Goal: Transaction & Acquisition: Purchase product/service

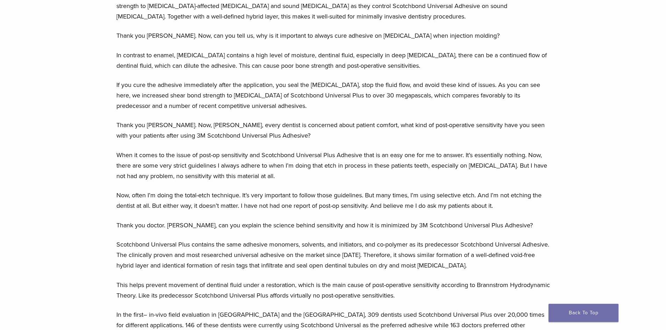
scroll to position [1363, 0]
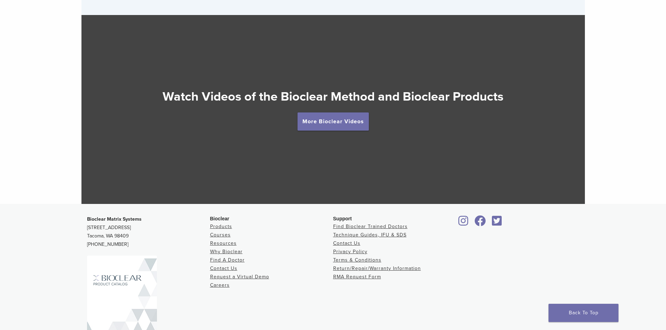
scroll to position [1223, 0]
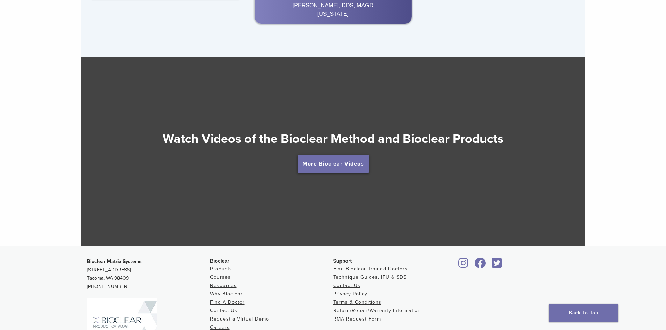
click at [353, 163] on link "More Bioclear Videos" at bounding box center [332, 164] width 71 height 18
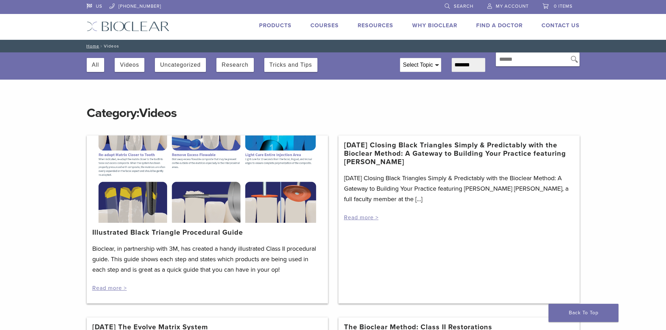
click at [277, 22] on link "Products" at bounding box center [275, 25] width 33 height 7
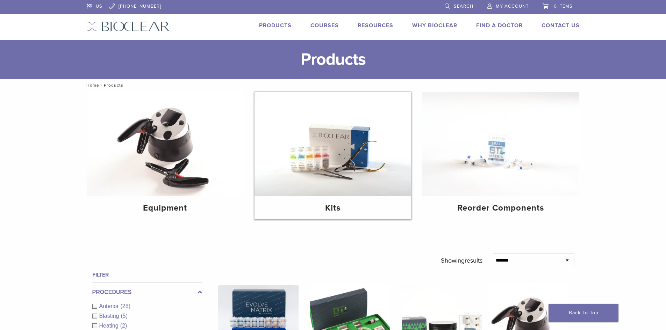
click at [335, 157] on img at bounding box center [332, 144] width 157 height 105
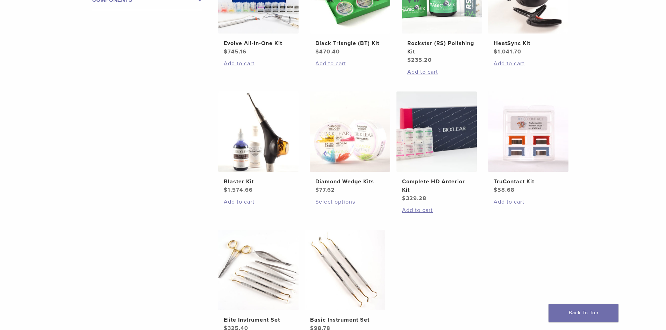
scroll to position [35, 0]
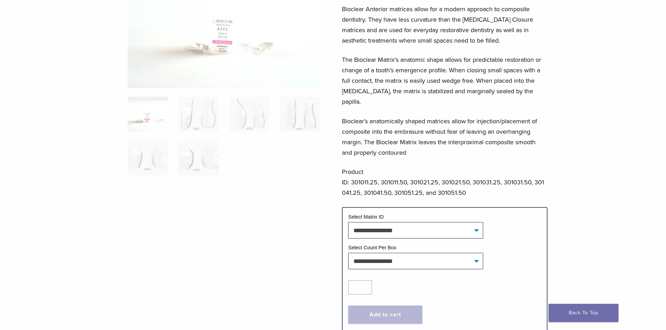
scroll to position [105, 0]
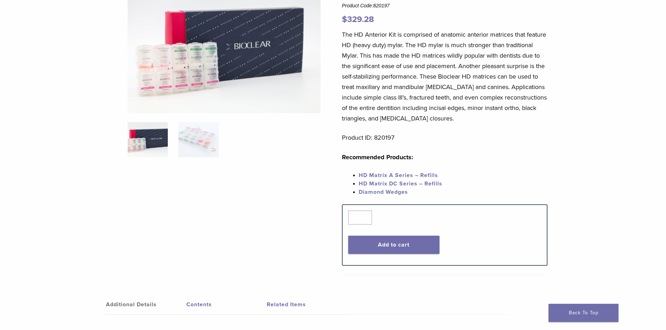
scroll to position [74, 0]
